Goal: Information Seeking & Learning: Compare options

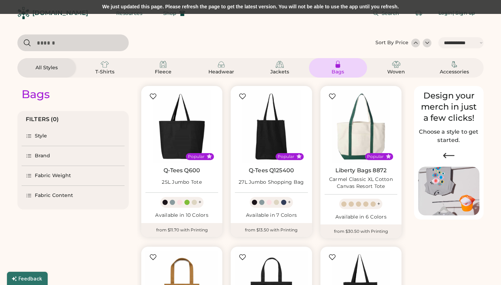
select select "*****"
select select "*"
click at [181, 37] on div at bounding box center [194, 42] width 354 height 17
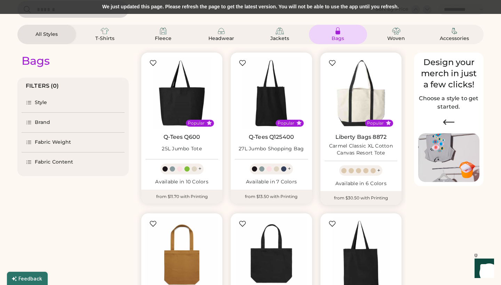
scroll to position [34, 0]
click at [375, 168] on div at bounding box center [372, 170] width 5 height 5
click at [379, 168] on div "+" at bounding box center [378, 170] width 3 height 8
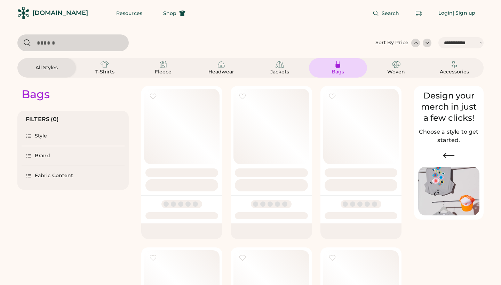
select select "*****"
select select "*"
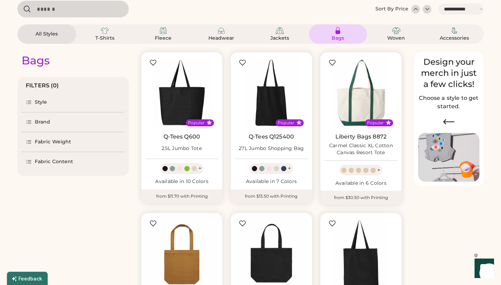
click at [47, 160] on div "Fabric Content" at bounding box center [54, 161] width 38 height 7
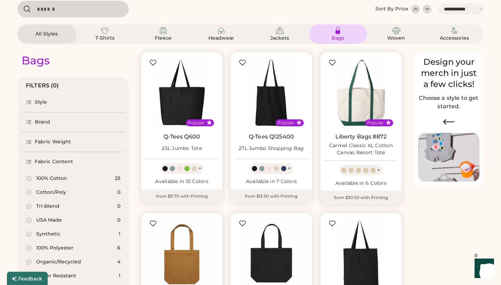
click at [30, 261] on icon at bounding box center [29, 262] width 6 height 6
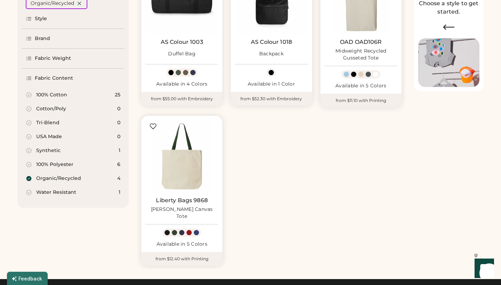
scroll to position [128, 0]
click at [177, 168] on img at bounding box center [181, 156] width 73 height 73
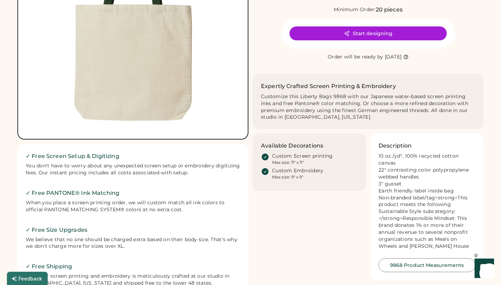
scroll to position [140, 0]
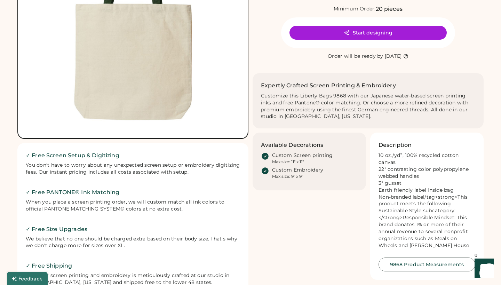
click at [423, 268] on button "9868 Product Measurements" at bounding box center [426, 264] width 97 height 14
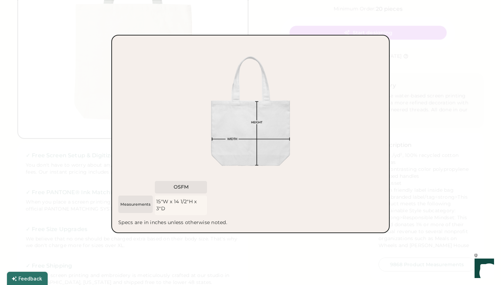
click at [29, 147] on div at bounding box center [250, 142] width 501 height 285
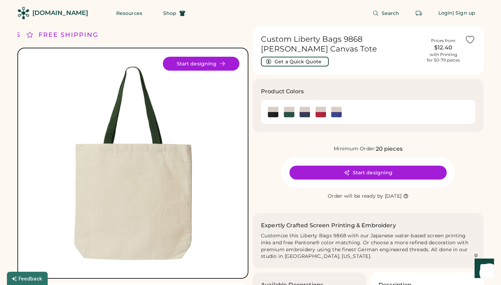
scroll to position [0, 0]
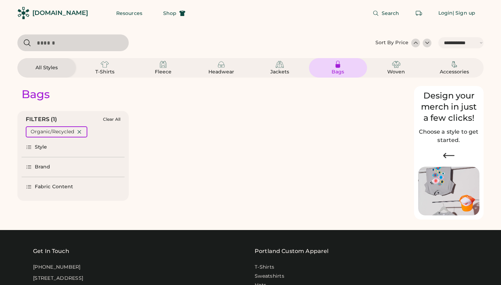
select select "*****"
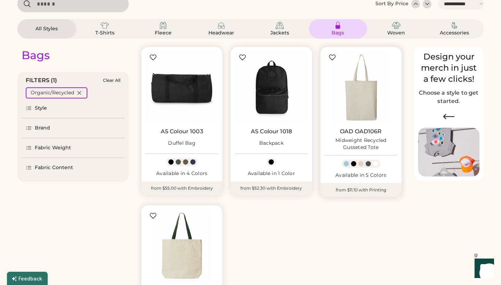
scroll to position [38, 0]
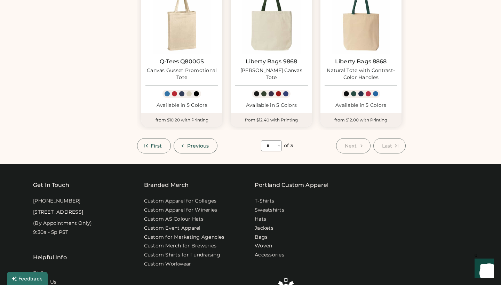
scroll to position [506, 0]
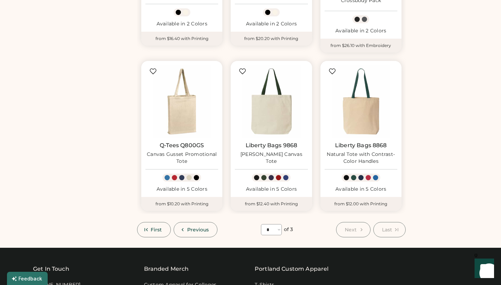
click at [190, 227] on span "Previous" at bounding box center [198, 229] width 22 height 5
select select "*"
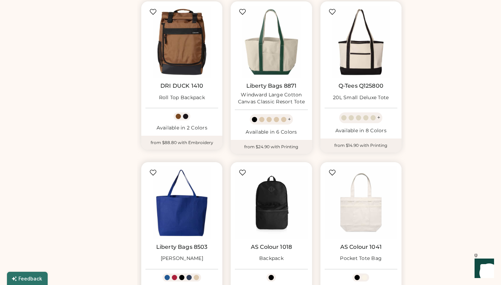
scroll to position [404, 0]
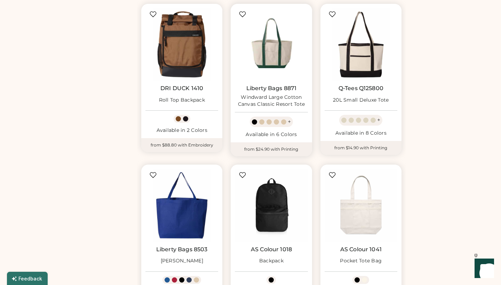
click at [269, 48] on img at bounding box center [271, 44] width 73 height 73
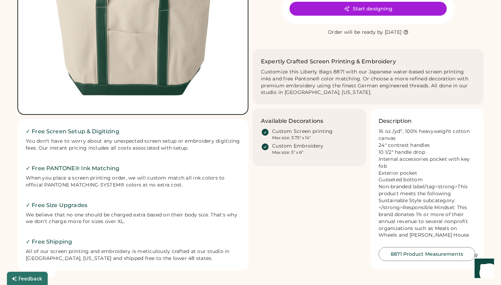
scroll to position [165, 0]
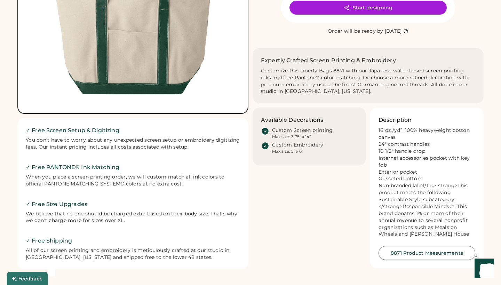
click at [435, 252] on button "8871 Product Measurements" at bounding box center [426, 253] width 97 height 14
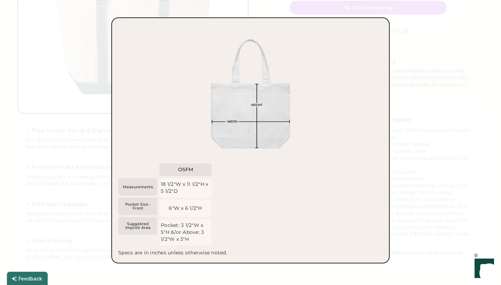
click at [67, 71] on div at bounding box center [250, 142] width 501 height 285
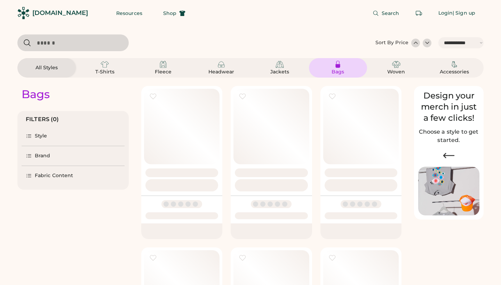
select select "*****"
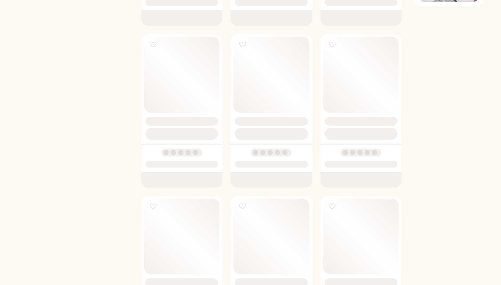
scroll to position [213, 0]
select select "*"
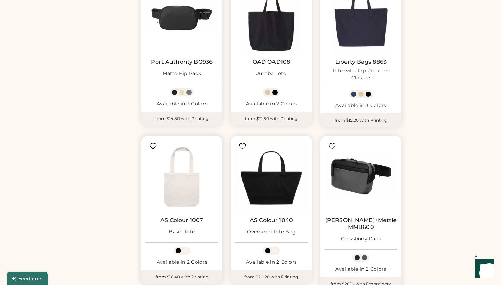
scroll to position [249, 0]
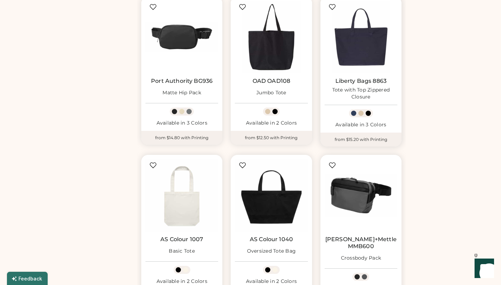
click at [361, 111] on div at bounding box center [360, 113] width 5 height 5
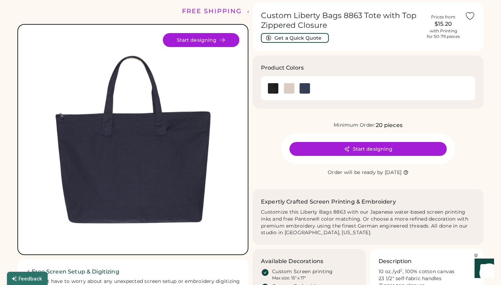
scroll to position [18, 0]
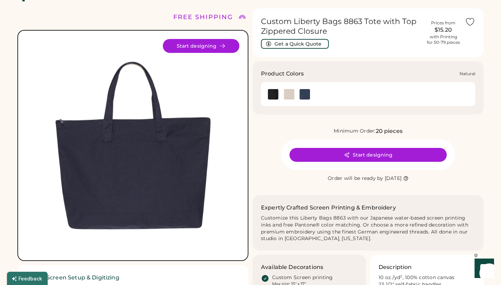
click at [290, 94] on img at bounding box center [289, 94] width 10 height 10
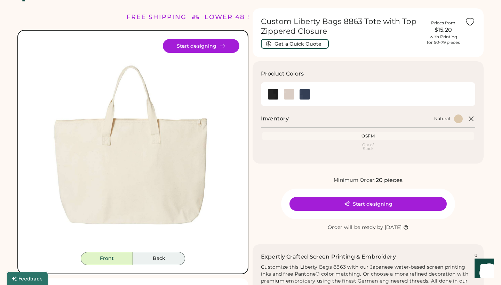
click at [159, 257] on button "Back" at bounding box center [159, 258] width 52 height 13
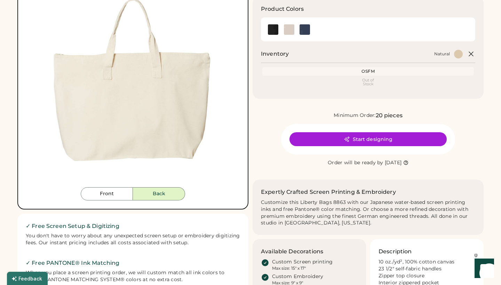
scroll to position [83, 0]
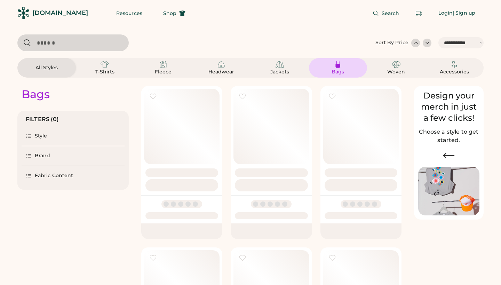
select select "*****"
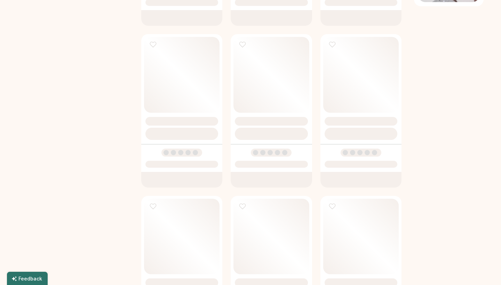
scroll to position [213, 0]
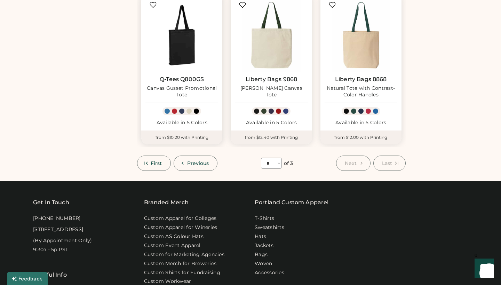
scroll to position [570, 0]
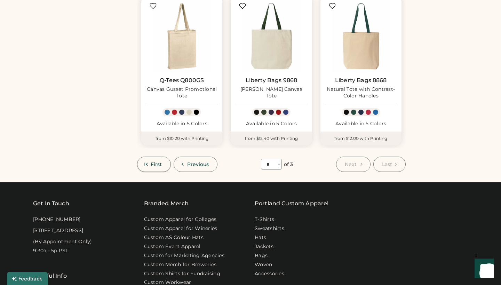
click at [158, 162] on span "First" at bounding box center [156, 164] width 11 height 5
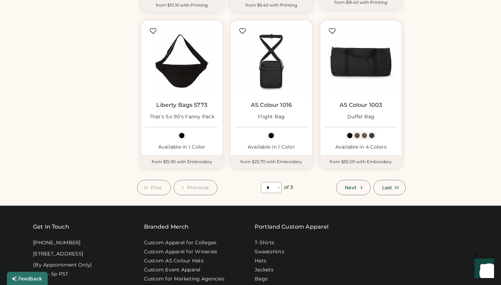
scroll to position [578, 0]
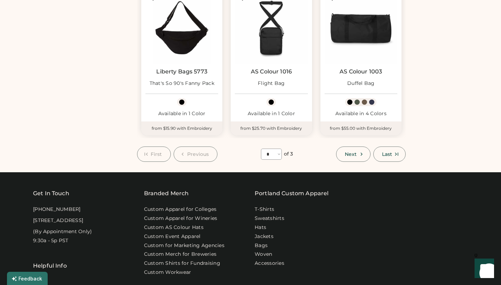
click at [355, 152] on span "Next" at bounding box center [351, 154] width 12 height 5
select select "*"
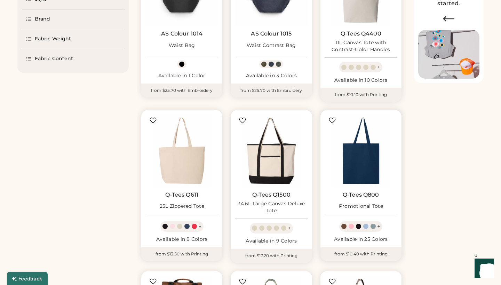
scroll to position [137, 0]
click at [274, 167] on img at bounding box center [271, 150] width 73 height 73
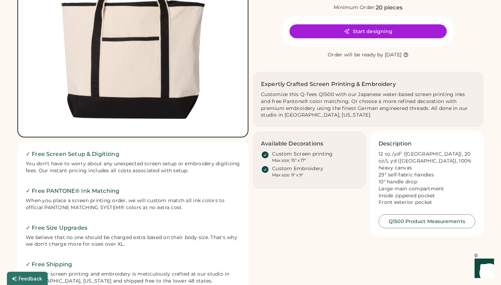
scroll to position [160, 0]
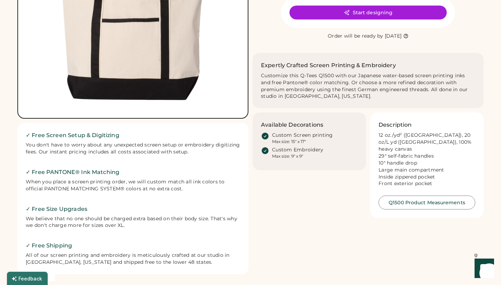
click at [408, 201] on button "Q1500 Product Measurements" at bounding box center [426, 202] width 97 height 14
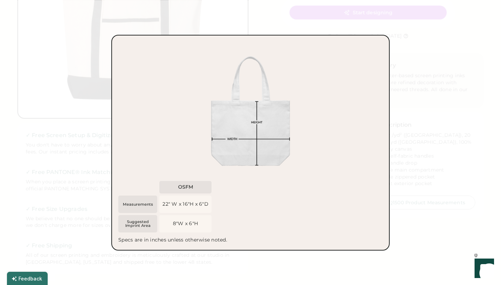
click at [80, 133] on div at bounding box center [250, 142] width 501 height 285
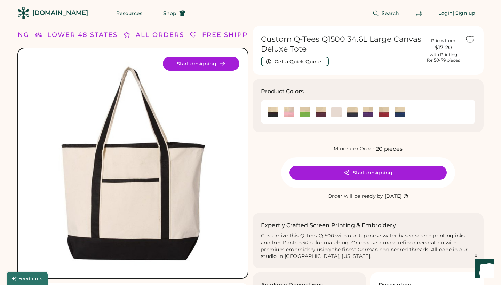
scroll to position [0, 0]
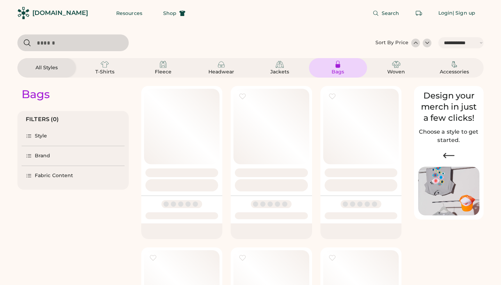
select select "*****"
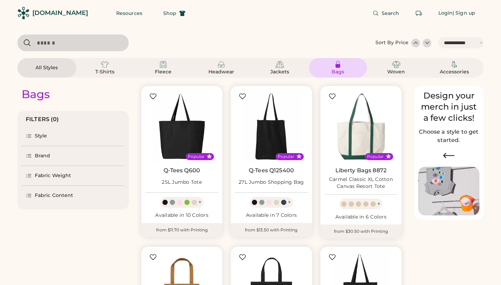
scroll to position [137, 0]
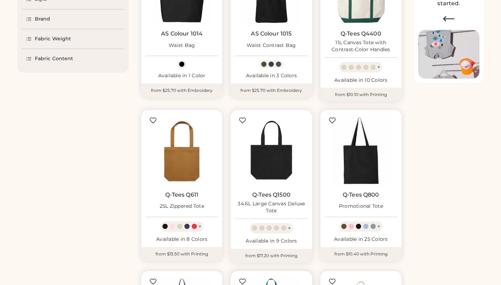
select select "*"
